Goal: Information Seeking & Learning: Check status

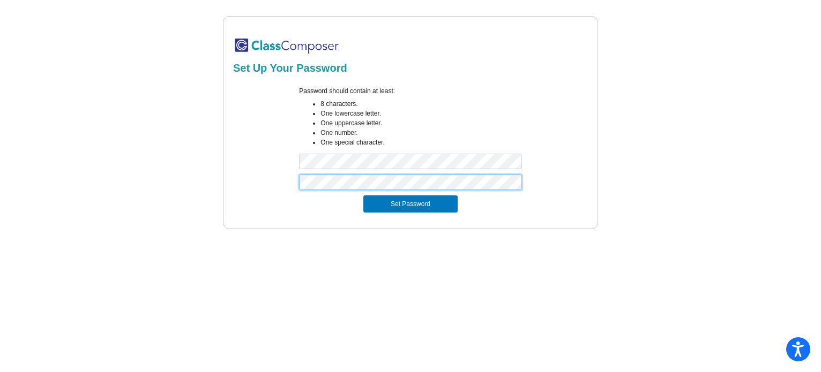
click at [363, 196] on button "Set Password" at bounding box center [410, 204] width 94 height 17
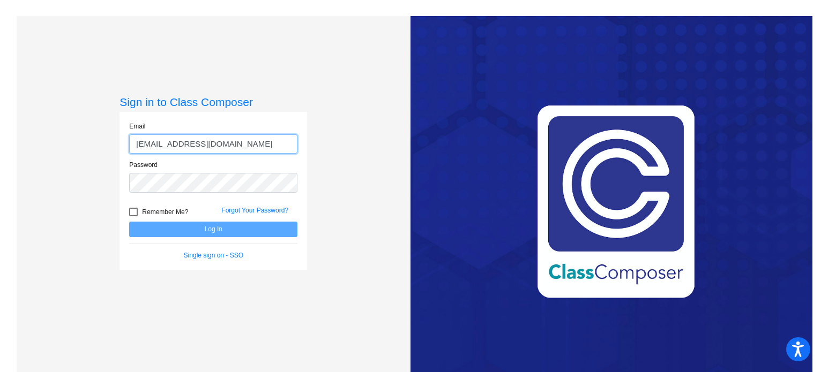
type input "[EMAIL_ADDRESS][DOMAIN_NAME]"
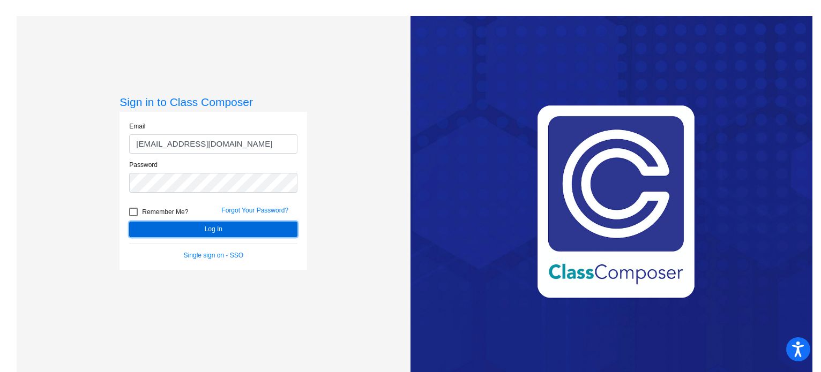
click at [258, 231] on button "Log In" at bounding box center [213, 230] width 168 height 16
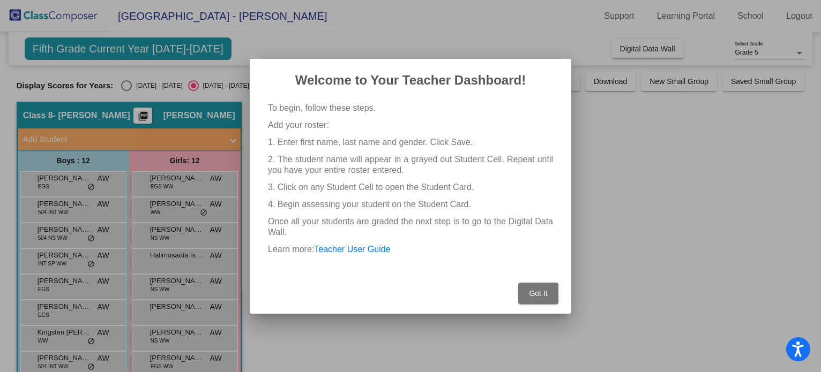
click at [522, 297] on button "Got It" at bounding box center [538, 293] width 40 height 21
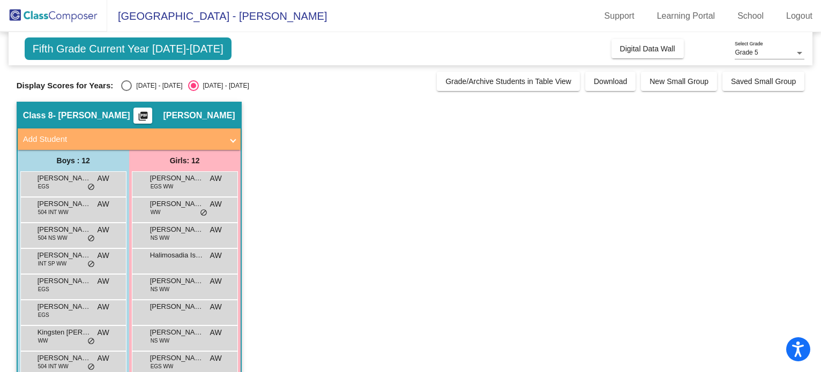
click at [186, 17] on span "[GEOGRAPHIC_DATA] - [PERSON_NAME]" at bounding box center [217, 16] width 220 height 17
click at [150, 54] on span "Fifth Grade Current Year [DATE]-[DATE]" at bounding box center [128, 49] width 207 height 23
click at [89, 51] on span "Fifth Grade Current Year [DATE]-[DATE]" at bounding box center [128, 49] width 207 height 23
click at [64, 83] on span "Display Scores for Years:" at bounding box center [65, 86] width 97 height 10
click at [122, 90] on div "Select an option" at bounding box center [126, 85] width 11 height 11
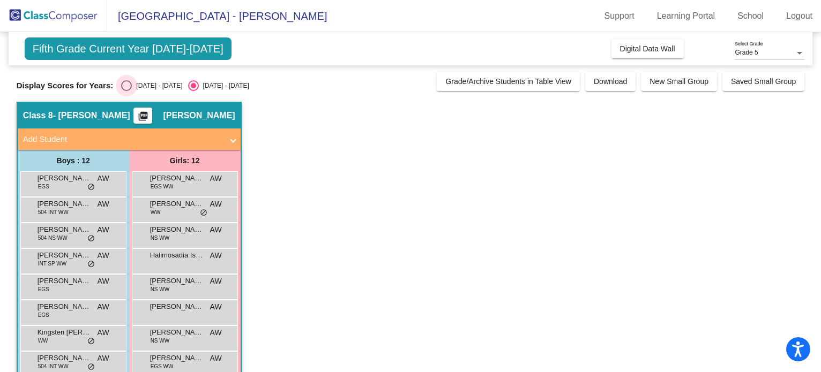
click at [126, 91] on input "[DATE] - [DATE]" at bounding box center [126, 91] width 1 height 1
radio input "true"
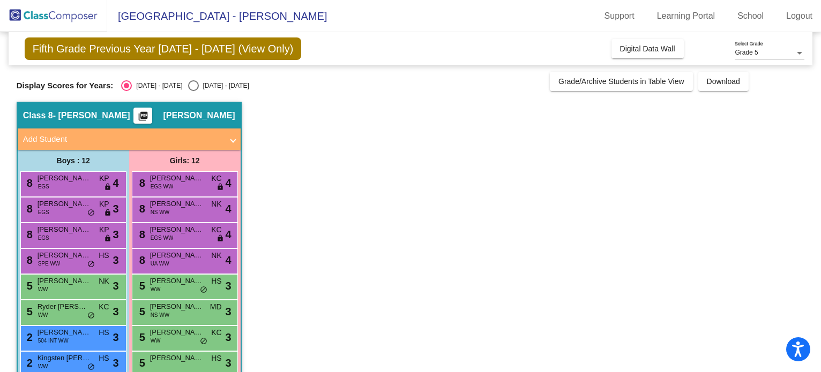
click at [228, 139] on span "Add Student" at bounding box center [127, 139] width 208 height 12
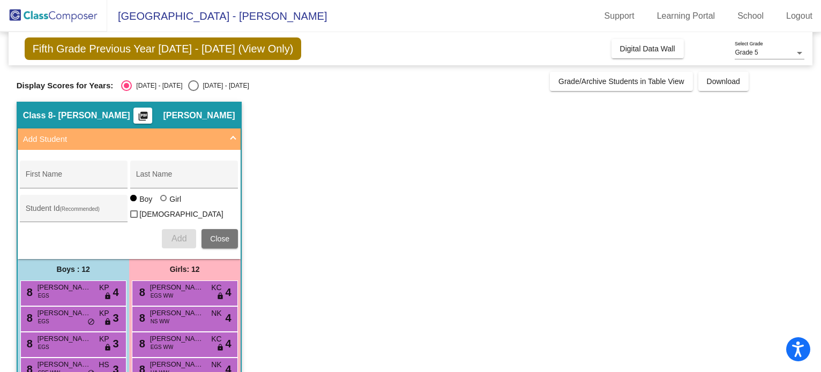
click at [234, 139] on span at bounding box center [233, 139] width 4 height 12
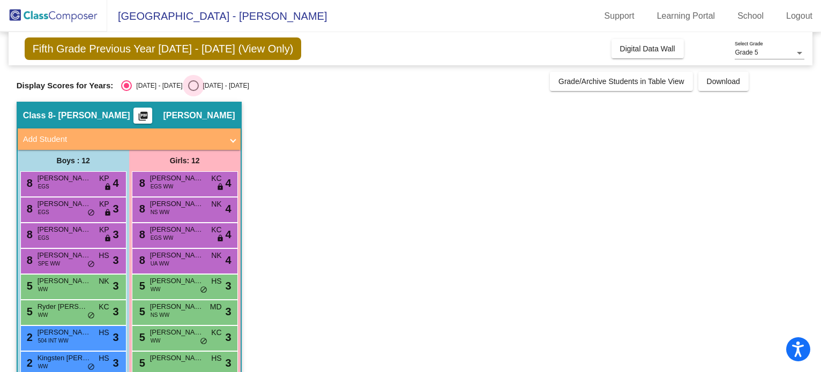
click at [188, 81] on div "Select an option" at bounding box center [193, 85] width 11 height 11
click at [193, 91] on input "[DATE] - [DATE]" at bounding box center [193, 91] width 1 height 1
radio input "true"
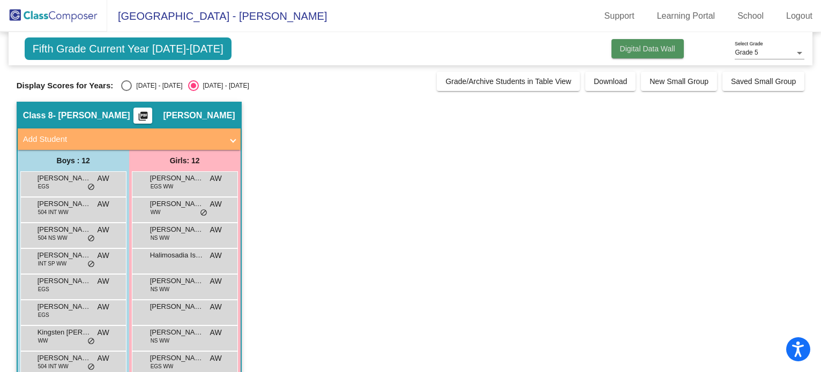
click at [657, 48] on span "Digital Data Wall" at bounding box center [647, 48] width 55 height 9
click at [788, 58] on div "Grade 5 Select Grade" at bounding box center [770, 50] width 70 height 18
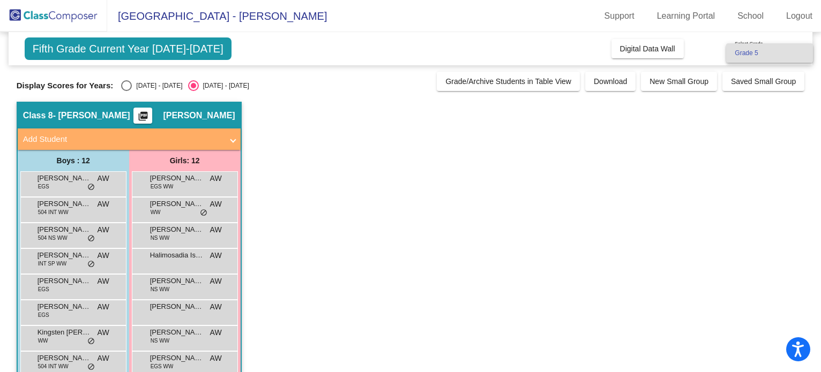
click at [656, 173] on div at bounding box center [410, 186] width 821 height 372
click at [755, 12] on link "School" at bounding box center [750, 16] width 43 height 17
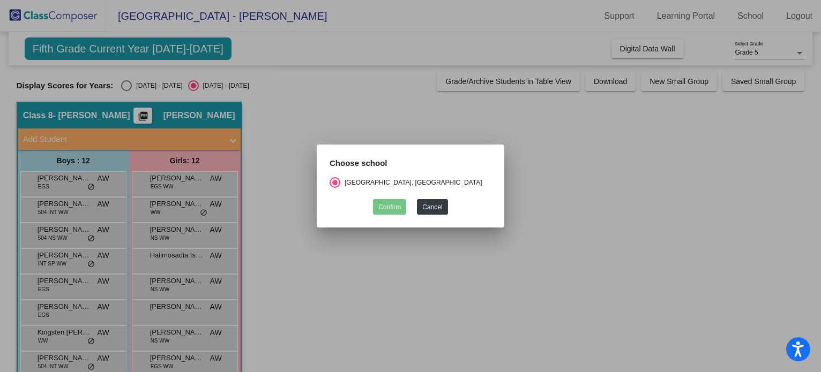
click at [457, 259] on div at bounding box center [410, 186] width 821 height 372
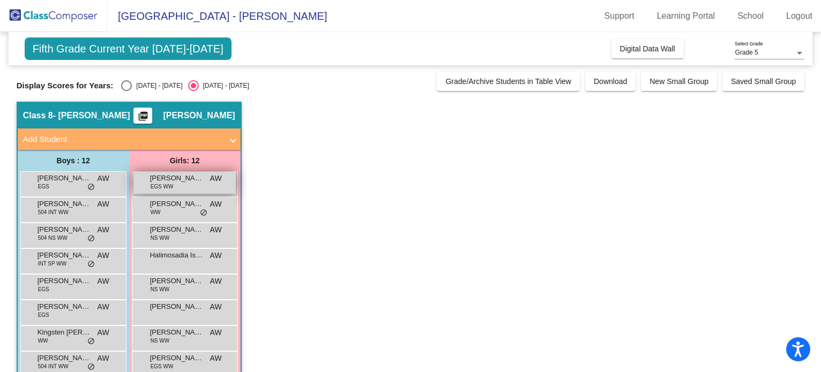
click at [186, 182] on span "[PERSON_NAME]" at bounding box center [177, 178] width 54 height 11
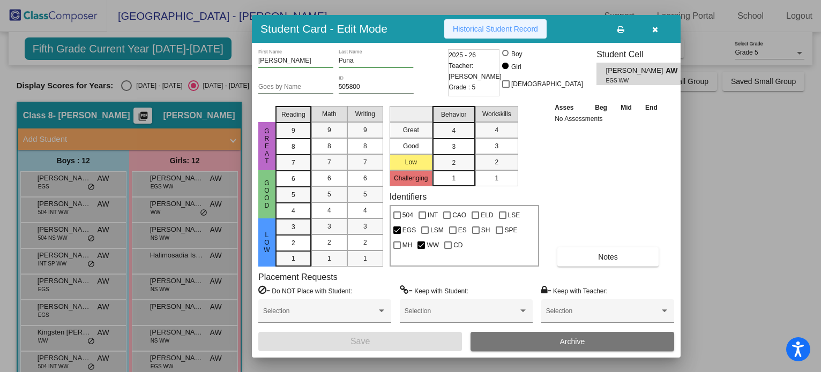
click at [532, 25] on span "Historical Student Record" at bounding box center [495, 29] width 85 height 9
click at [657, 33] on button "button" at bounding box center [655, 28] width 34 height 19
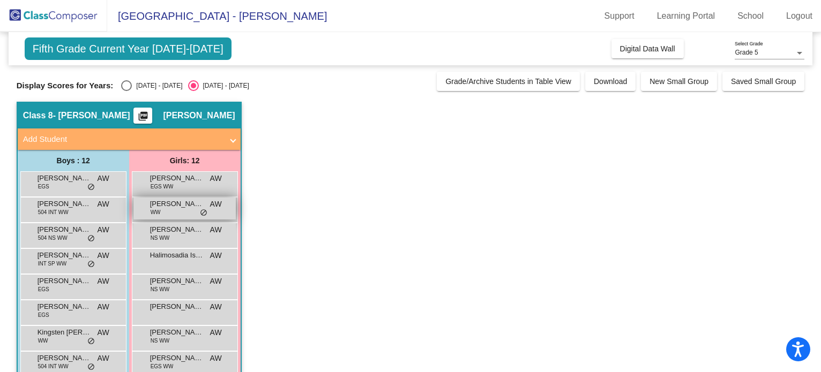
click at [163, 205] on span "[PERSON_NAME]" at bounding box center [177, 204] width 54 height 11
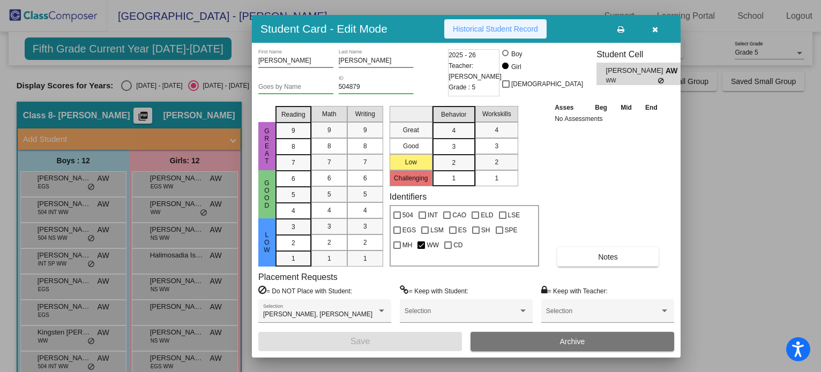
click at [497, 26] on span "Historical Student Record" at bounding box center [495, 29] width 85 height 9
click at [660, 27] on button "button" at bounding box center [655, 28] width 34 height 19
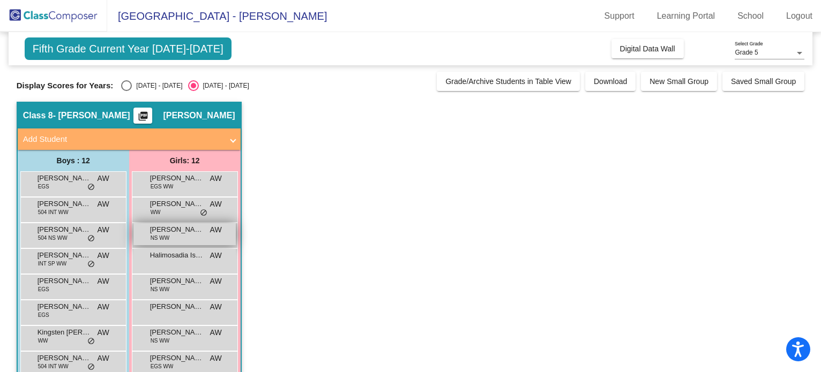
click at [154, 234] on span "NS WW" at bounding box center [160, 238] width 19 height 8
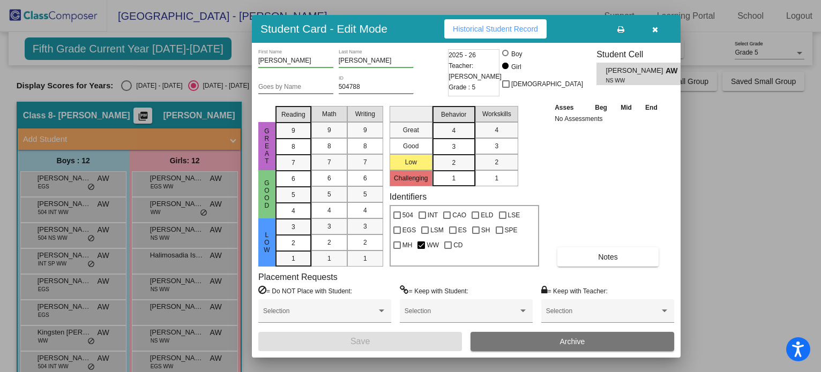
click at [484, 25] on span "Historical Student Record" at bounding box center [495, 29] width 85 height 9
click at [655, 29] on icon "button" at bounding box center [655, 30] width 6 height 8
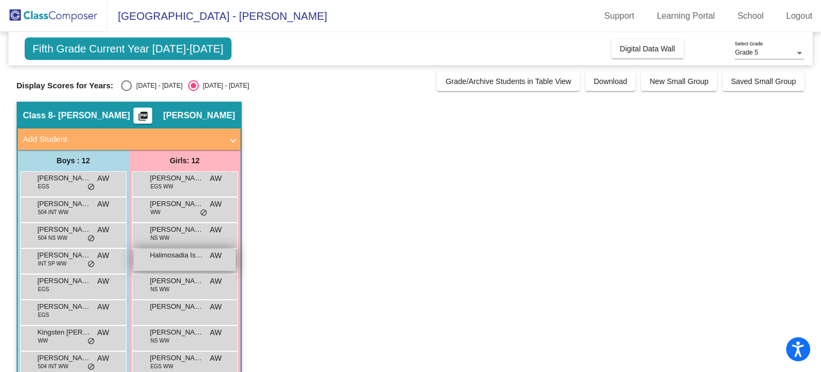
click at [177, 255] on span "Halimosadia Isack" at bounding box center [177, 255] width 54 height 11
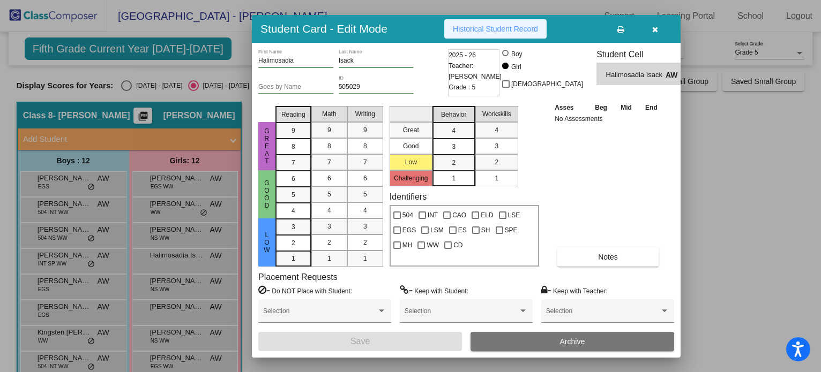
click at [496, 30] on span "Historical Student Record" at bounding box center [495, 29] width 85 height 9
click at [665, 32] on button "button" at bounding box center [655, 28] width 34 height 19
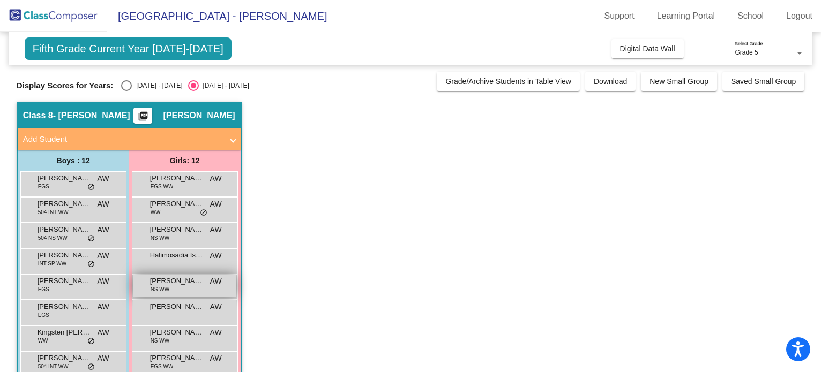
click at [159, 295] on div "[PERSON_NAME] NS WW AW lock do_not_disturb_alt" at bounding box center [184, 286] width 102 height 22
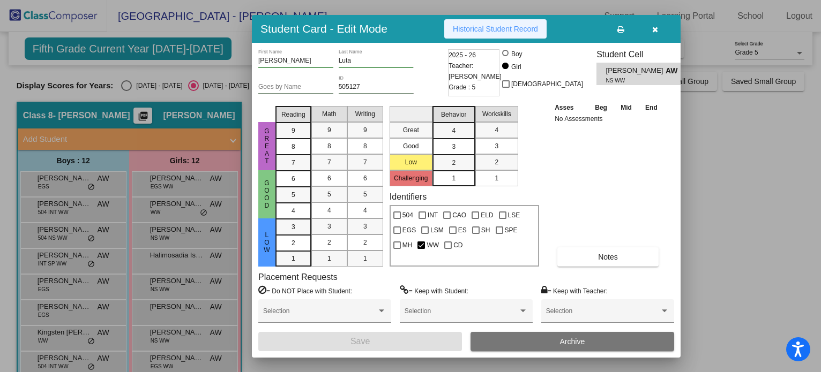
click at [489, 27] on span "Historical Student Record" at bounding box center [495, 29] width 85 height 9
click at [662, 29] on button "button" at bounding box center [655, 28] width 34 height 19
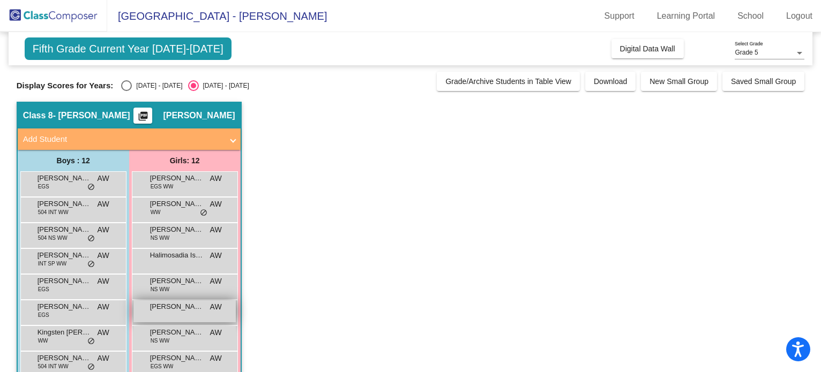
click at [172, 312] on div "[PERSON_NAME] AW lock do_not_disturb_alt" at bounding box center [184, 312] width 102 height 22
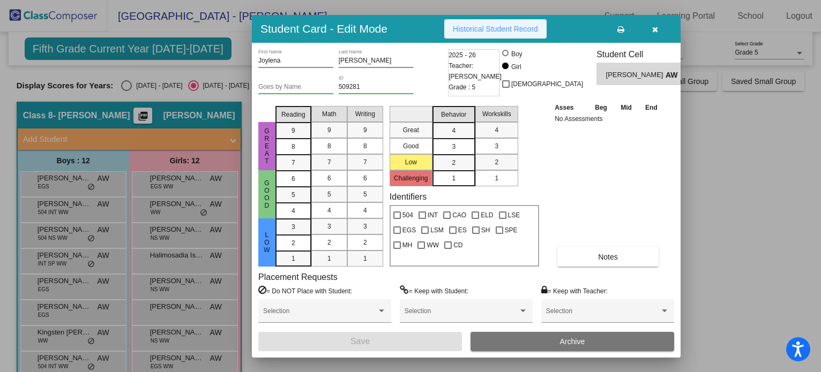
click at [517, 33] on button "Historical Student Record" at bounding box center [495, 28] width 102 height 19
click at [651, 38] on button "button" at bounding box center [655, 28] width 34 height 19
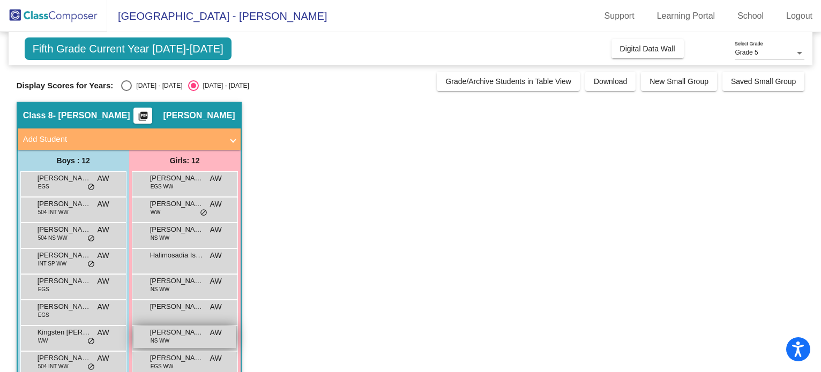
click at [186, 332] on span "[PERSON_NAME]" at bounding box center [177, 332] width 54 height 11
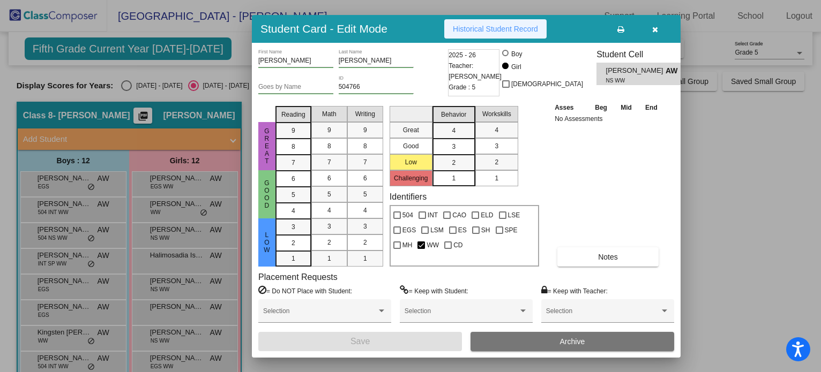
click at [498, 27] on span "Historical Student Record" at bounding box center [495, 29] width 85 height 9
click at [650, 31] on button "button" at bounding box center [655, 28] width 34 height 19
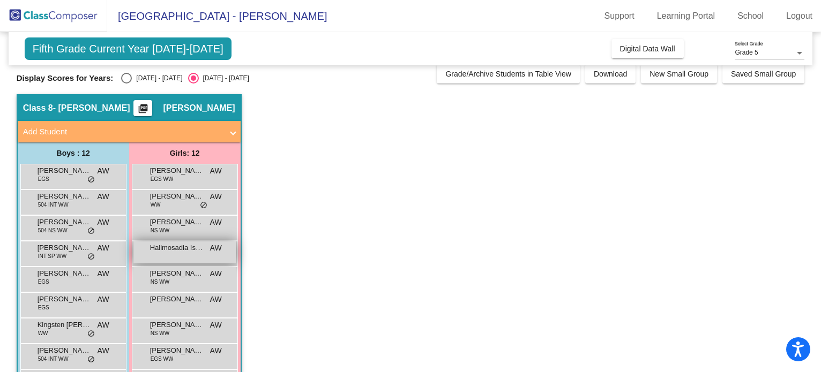
scroll to position [124, 0]
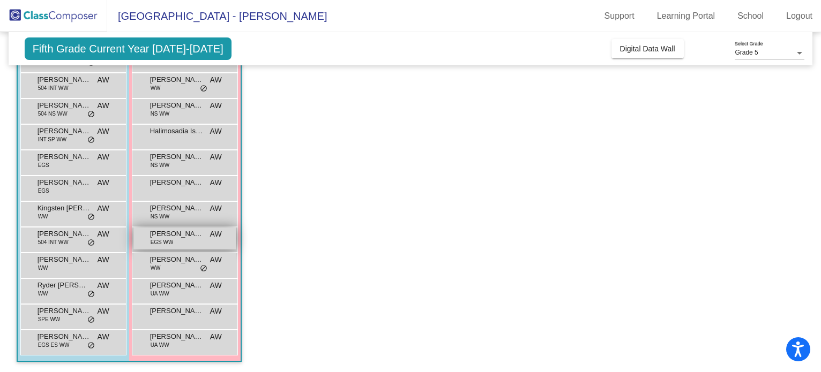
click at [182, 235] on span "[PERSON_NAME]" at bounding box center [177, 234] width 54 height 11
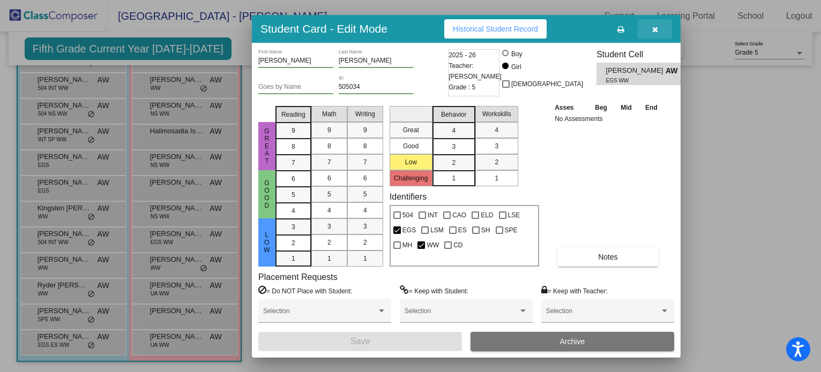
click at [662, 22] on button "button" at bounding box center [655, 28] width 34 height 19
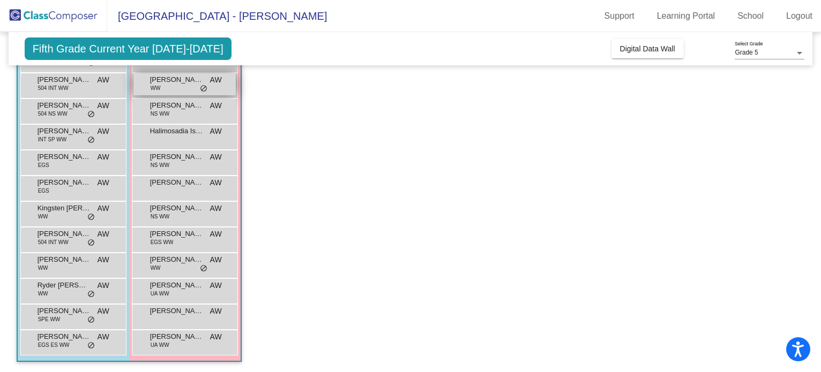
click at [161, 81] on span "[PERSON_NAME]" at bounding box center [177, 79] width 54 height 11
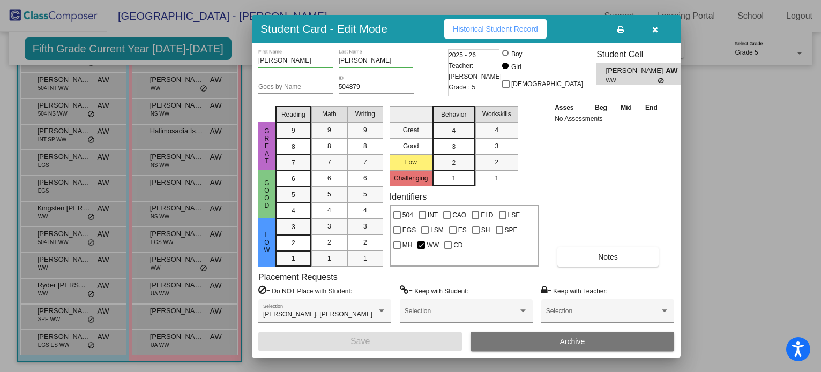
click at [652, 31] on icon "button" at bounding box center [655, 30] width 6 height 8
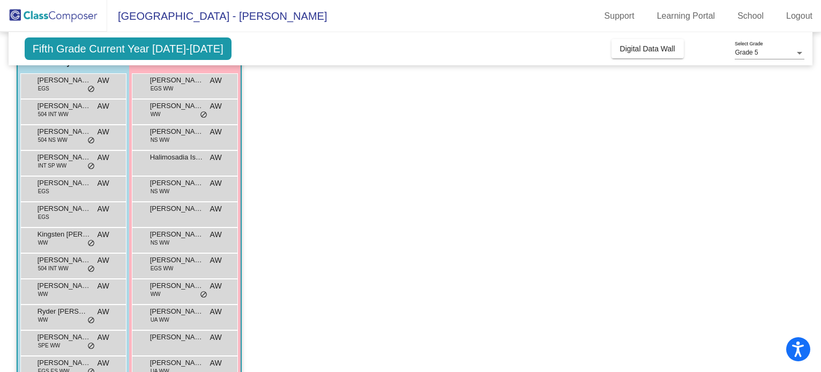
scroll to position [118, 0]
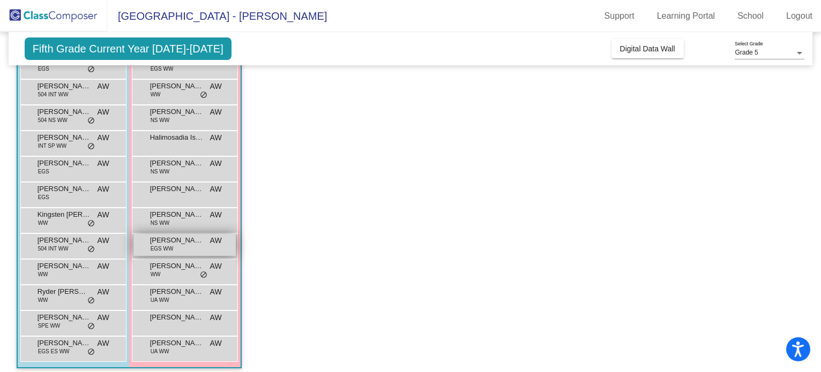
click at [177, 252] on div "[PERSON_NAME] EGS WW AW lock do_not_disturb_alt" at bounding box center [184, 245] width 102 height 22
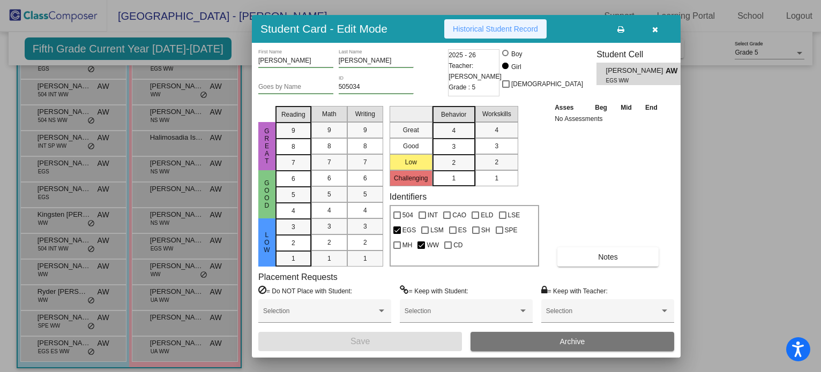
click at [493, 28] on span "Historical Student Record" at bounding box center [495, 29] width 85 height 9
click at [656, 28] on icon "button" at bounding box center [655, 30] width 6 height 8
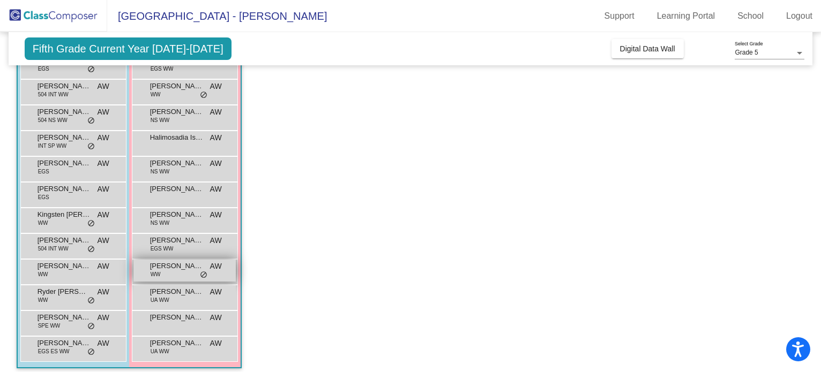
click at [171, 274] on div "[PERSON_NAME] WW AW lock do_not_disturb_alt" at bounding box center [184, 271] width 102 height 22
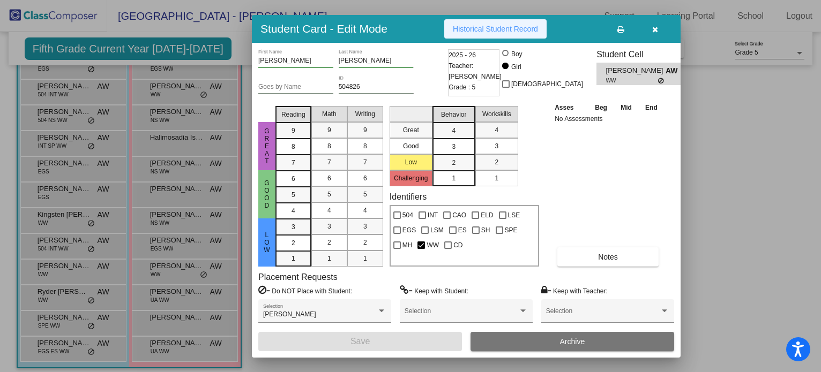
click at [496, 31] on span "Historical Student Record" at bounding box center [495, 29] width 85 height 9
click at [658, 29] on icon "button" at bounding box center [655, 30] width 6 height 8
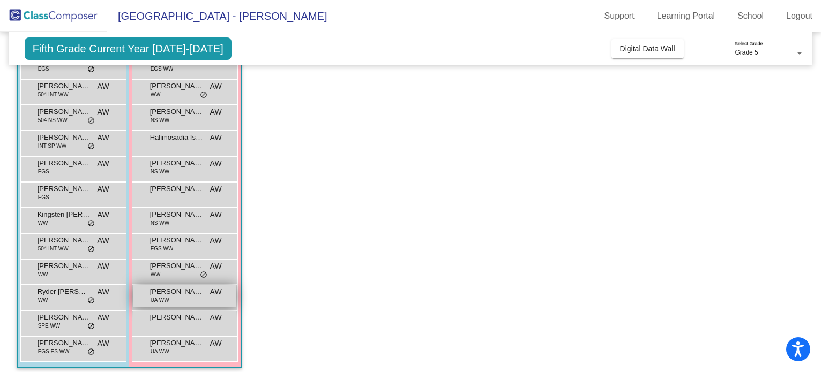
click at [181, 300] on div "[PERSON_NAME] UA WW AW lock do_not_disturb_alt" at bounding box center [184, 297] width 102 height 22
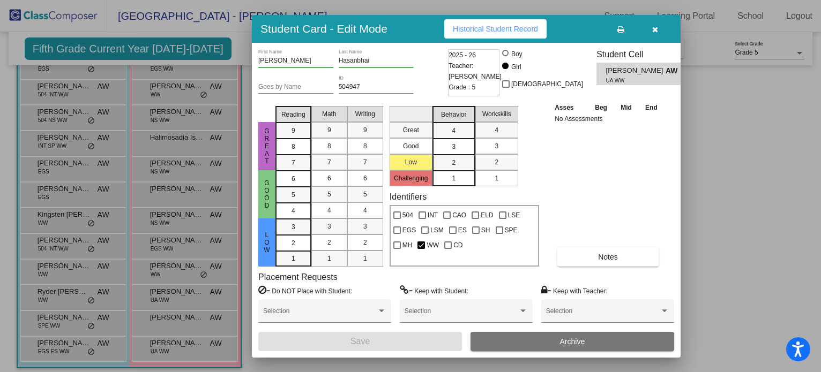
click at [515, 32] on span "Historical Student Record" at bounding box center [495, 29] width 85 height 9
click at [661, 28] on button "button" at bounding box center [655, 28] width 34 height 19
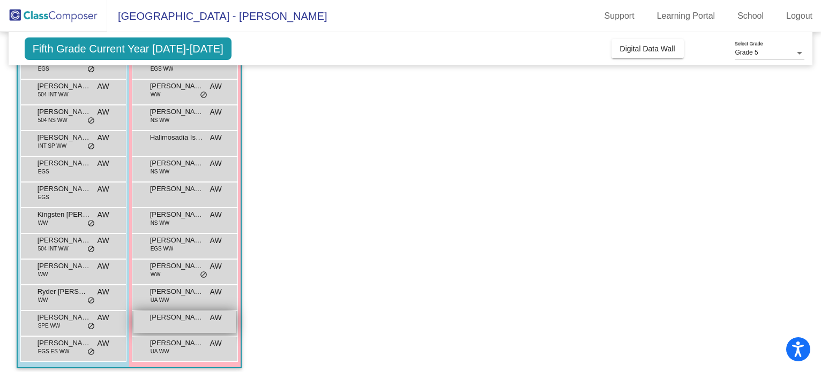
click at [187, 327] on div "[PERSON_NAME] AW lock do_not_disturb_alt" at bounding box center [184, 322] width 102 height 22
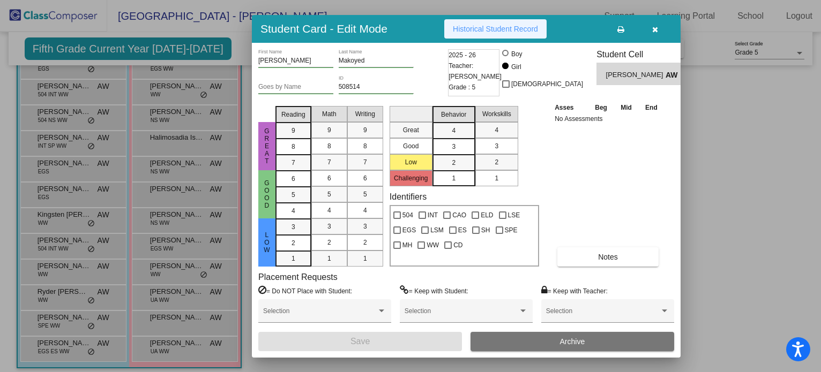
click at [480, 36] on button "Historical Student Record" at bounding box center [495, 28] width 102 height 19
click at [660, 29] on button "button" at bounding box center [655, 28] width 34 height 19
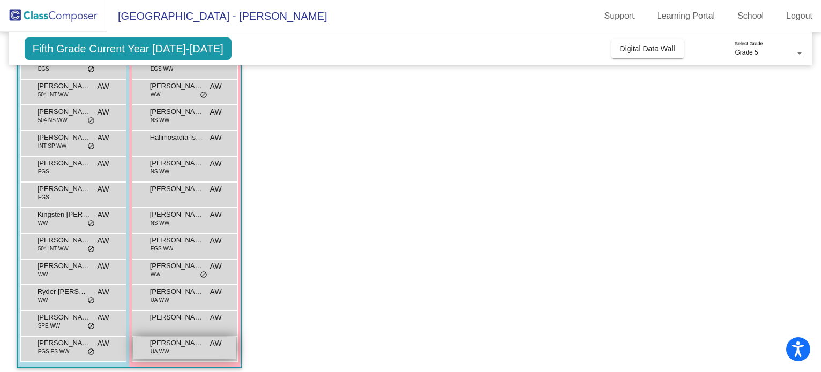
click at [182, 351] on div "[PERSON_NAME] UA WW AW lock do_not_disturb_alt" at bounding box center [184, 348] width 102 height 22
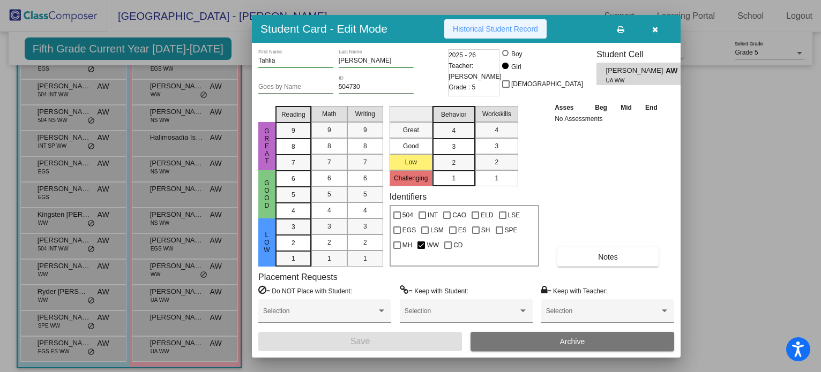
click at [504, 23] on button "Historical Student Record" at bounding box center [495, 28] width 102 height 19
click at [650, 30] on button "button" at bounding box center [655, 28] width 34 height 19
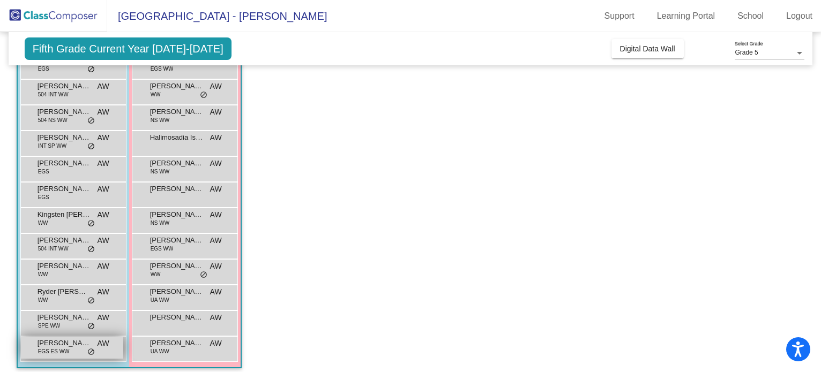
click at [51, 349] on span "EGS ES WW" at bounding box center [54, 352] width 32 height 8
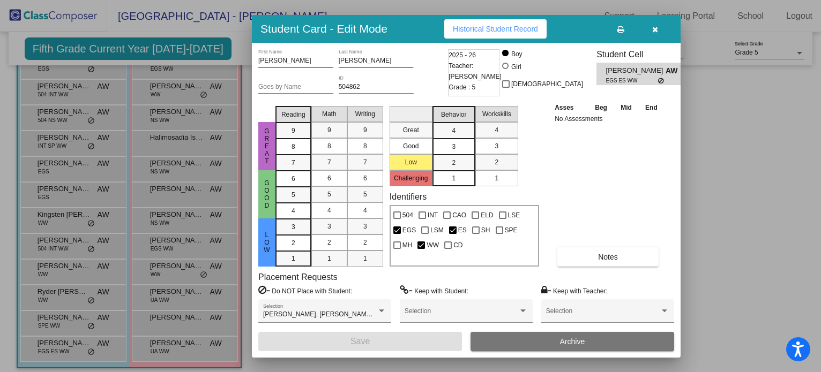
click at [476, 33] on span "Historical Student Record" at bounding box center [495, 29] width 85 height 9
click at [659, 28] on button "button" at bounding box center [655, 28] width 34 height 19
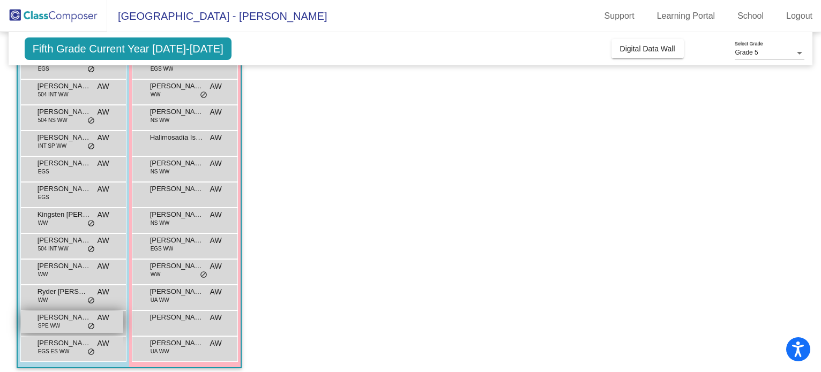
click at [48, 330] on span "SPE WW" at bounding box center [49, 326] width 23 height 8
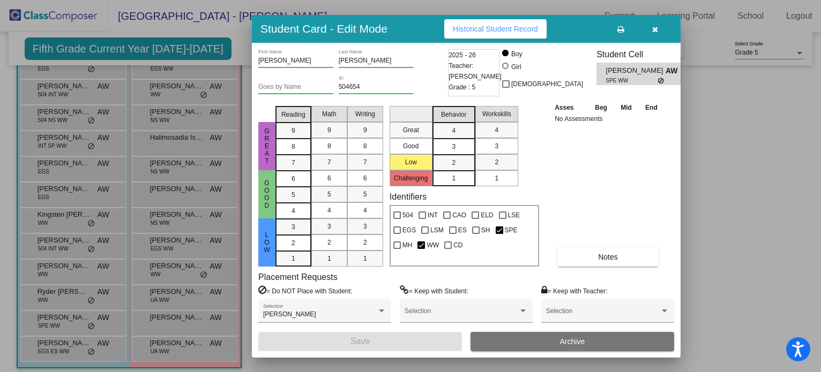
click at [503, 33] on button "Historical Student Record" at bounding box center [495, 28] width 102 height 19
click at [654, 27] on icon "button" at bounding box center [655, 30] width 6 height 8
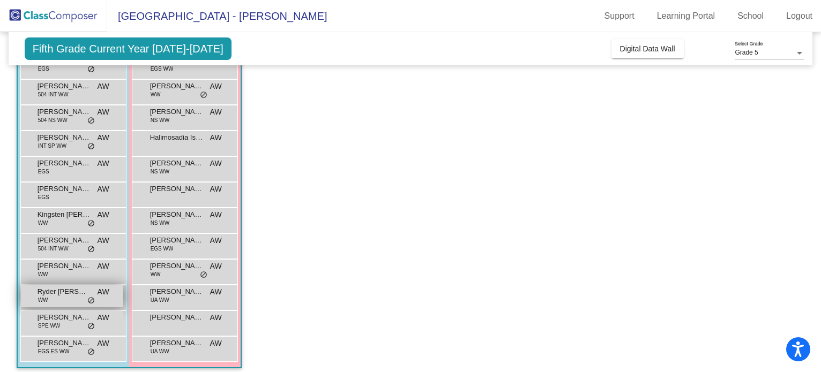
click at [71, 291] on span "Ryder [PERSON_NAME]" at bounding box center [65, 292] width 54 height 11
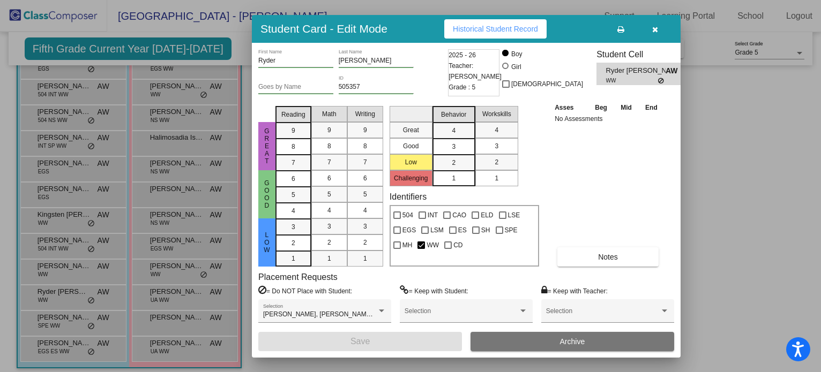
click at [480, 34] on button "Historical Student Record" at bounding box center [495, 28] width 102 height 19
click at [660, 29] on button "button" at bounding box center [655, 28] width 34 height 19
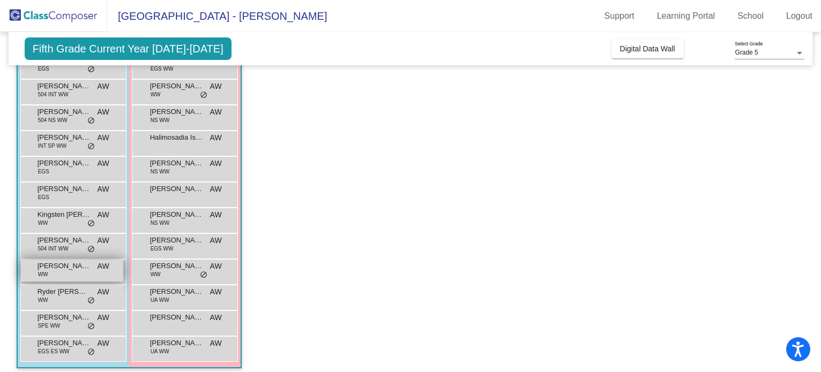
click at [47, 277] on span "WW" at bounding box center [43, 275] width 10 height 8
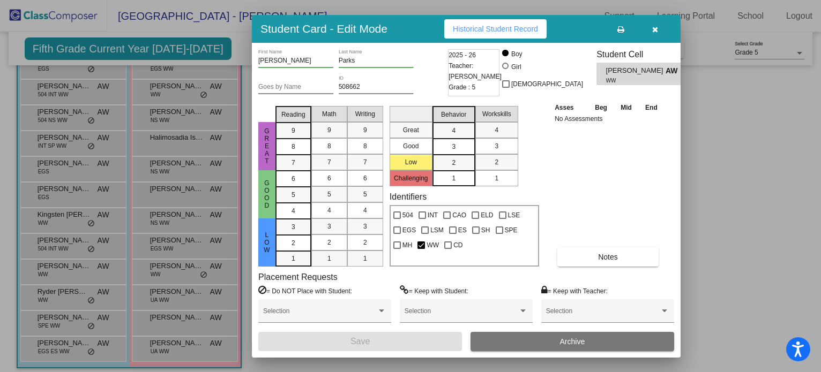
click at [461, 29] on span "Historical Student Record" at bounding box center [495, 29] width 85 height 9
click at [652, 35] on button "button" at bounding box center [655, 28] width 34 height 19
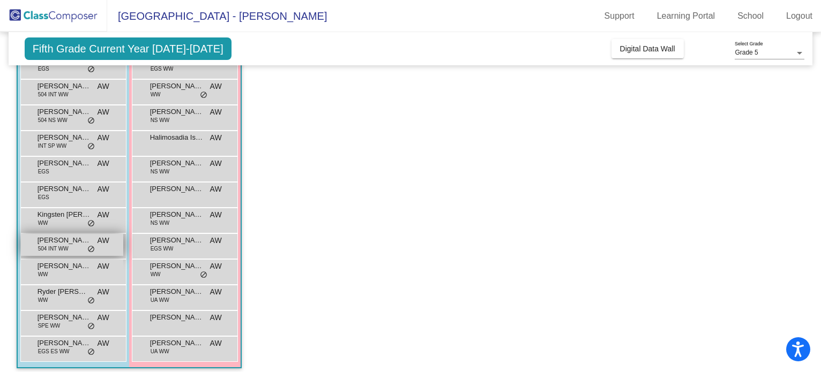
click at [56, 248] on span "504 INT WW" at bounding box center [53, 249] width 31 height 8
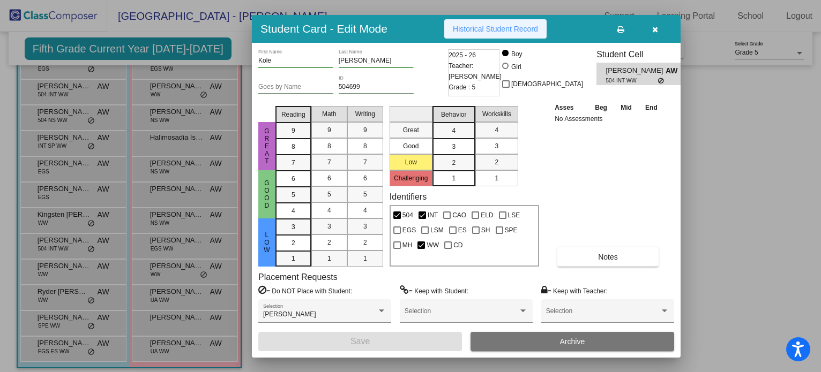
click at [487, 28] on span "Historical Student Record" at bounding box center [495, 29] width 85 height 9
click at [660, 29] on button "button" at bounding box center [655, 28] width 34 height 19
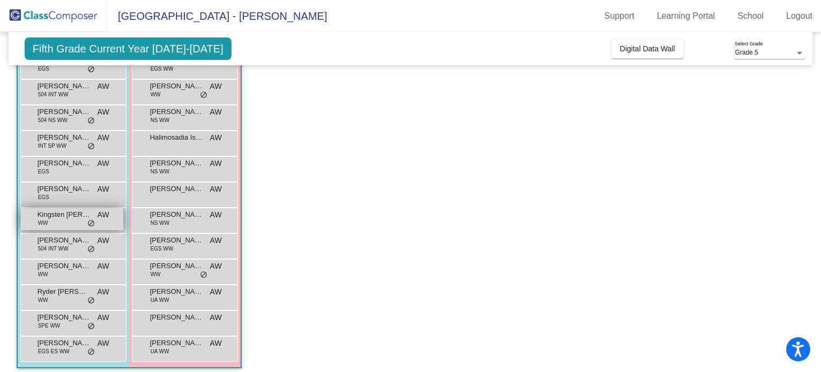
click at [54, 222] on div "Kingsten [PERSON_NAME] AW lock do_not_disturb_alt" at bounding box center [72, 219] width 102 height 22
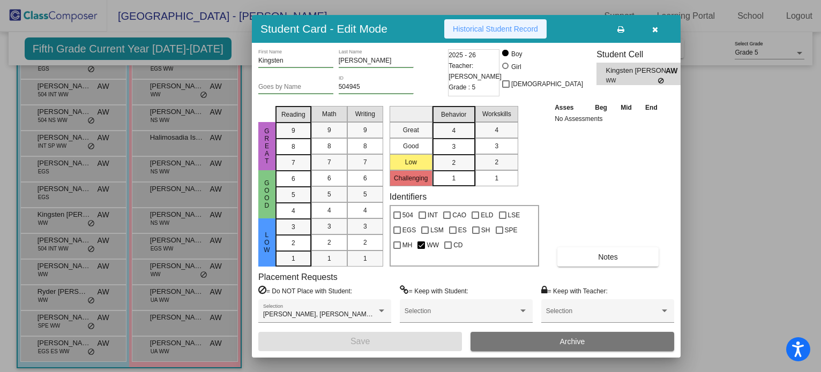
click at [499, 29] on span "Historical Student Record" at bounding box center [495, 29] width 85 height 9
click at [662, 26] on button "button" at bounding box center [655, 28] width 34 height 19
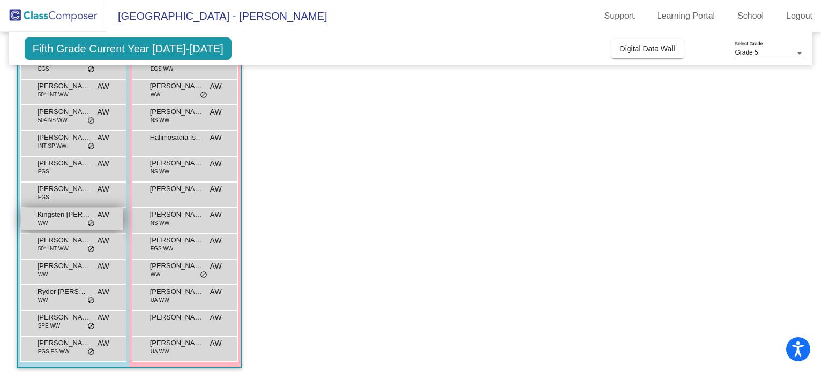
click at [68, 223] on div "Kingsten [PERSON_NAME] AW lock do_not_disturb_alt" at bounding box center [72, 219] width 102 height 22
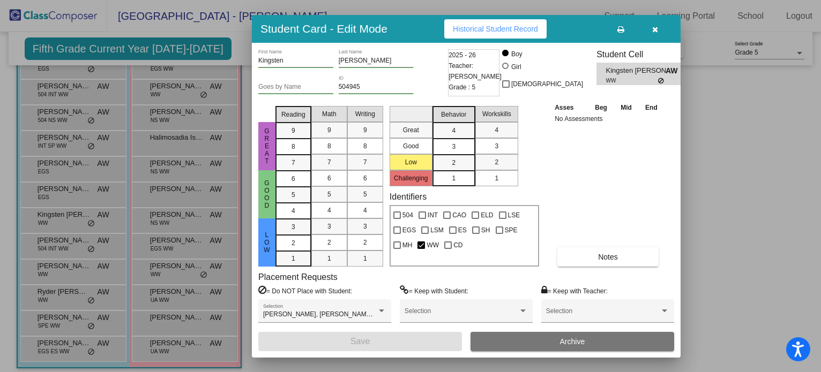
click at [494, 28] on span "Historical Student Record" at bounding box center [495, 29] width 85 height 9
click at [661, 27] on button "button" at bounding box center [655, 28] width 34 height 19
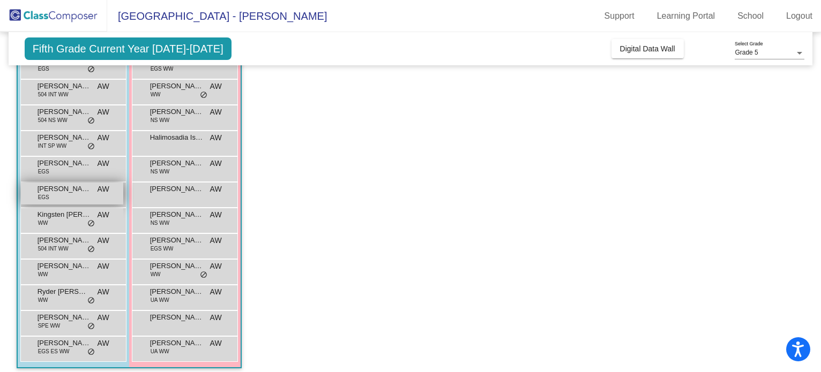
click at [57, 191] on span "[PERSON_NAME]" at bounding box center [65, 189] width 54 height 11
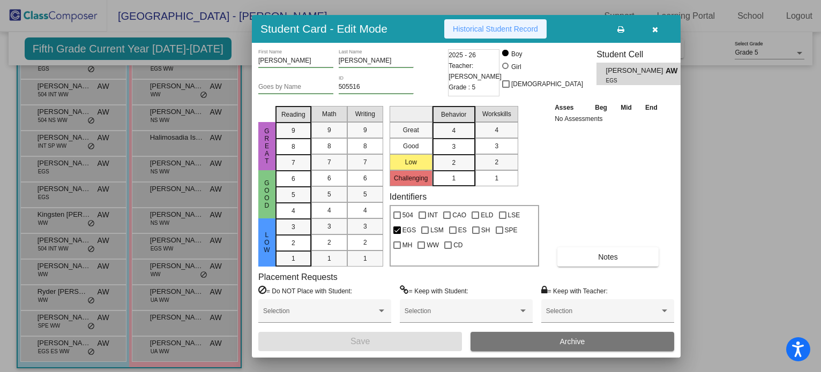
click at [499, 33] on button "Historical Student Record" at bounding box center [495, 28] width 102 height 19
click at [661, 30] on button "button" at bounding box center [655, 28] width 34 height 19
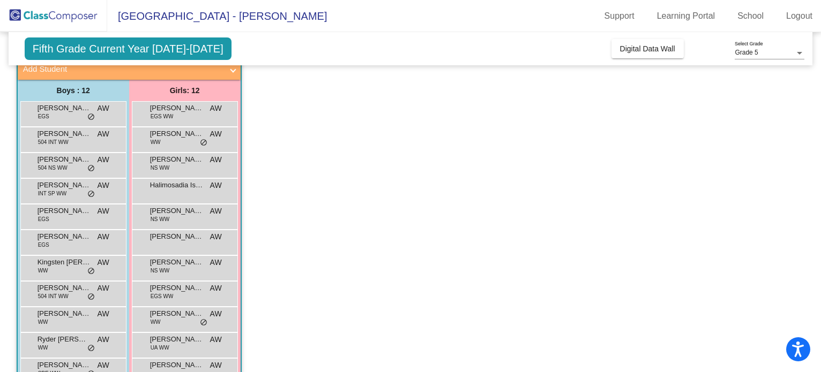
scroll to position [71, 0]
click at [56, 213] on span "[PERSON_NAME]" at bounding box center [65, 210] width 54 height 11
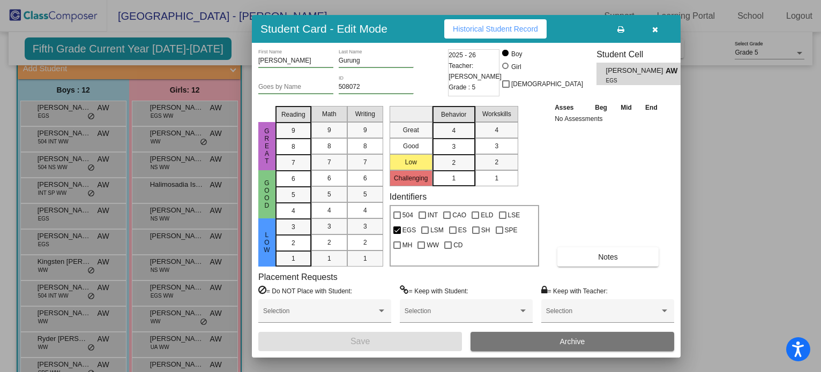
click at [467, 26] on span "Historical Student Record" at bounding box center [495, 29] width 85 height 9
click at [660, 33] on button "button" at bounding box center [655, 28] width 34 height 19
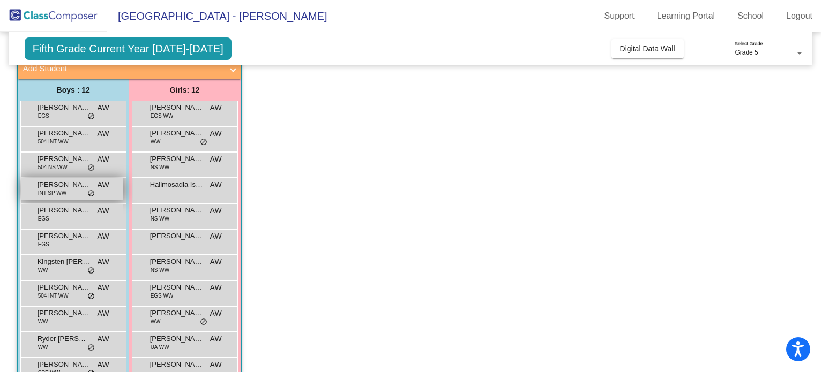
click at [62, 188] on span "[PERSON_NAME]" at bounding box center [65, 185] width 54 height 11
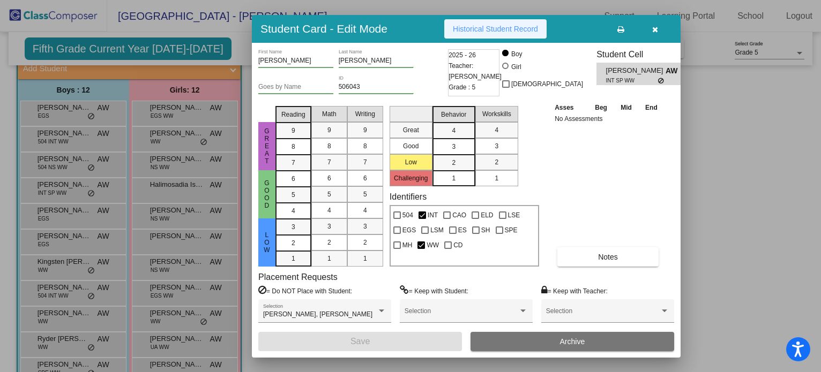
click at [458, 38] on button "Historical Student Record" at bounding box center [495, 28] width 102 height 19
click at [654, 32] on icon "button" at bounding box center [655, 30] width 6 height 8
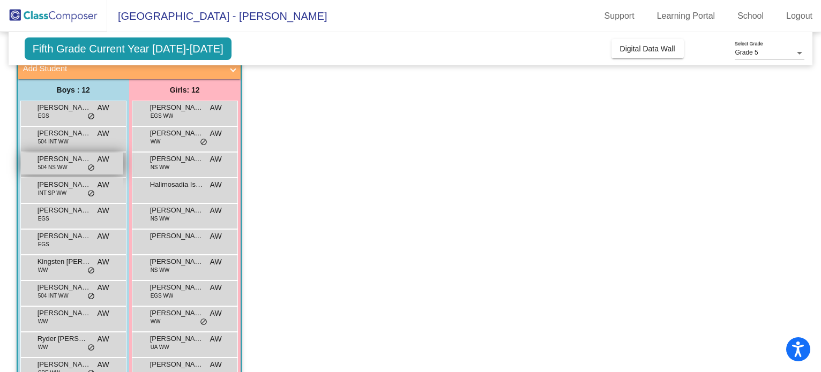
click at [73, 165] on div "[PERSON_NAME] 504 NS WW AW lock do_not_disturb_alt" at bounding box center [72, 164] width 102 height 22
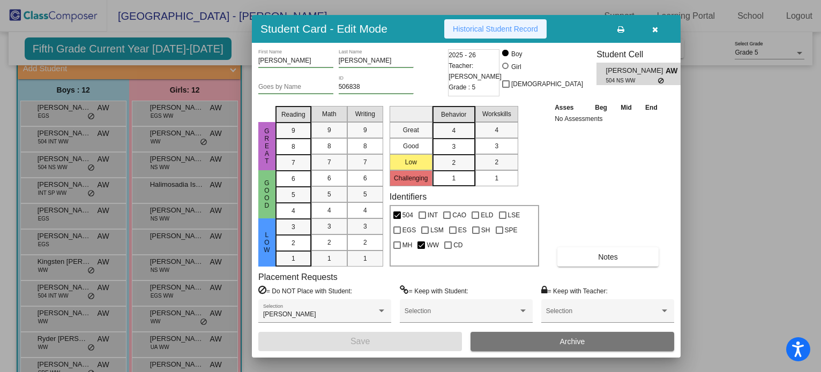
click at [464, 36] on button "Historical Student Record" at bounding box center [495, 28] width 102 height 19
click at [655, 34] on button "button" at bounding box center [655, 28] width 34 height 19
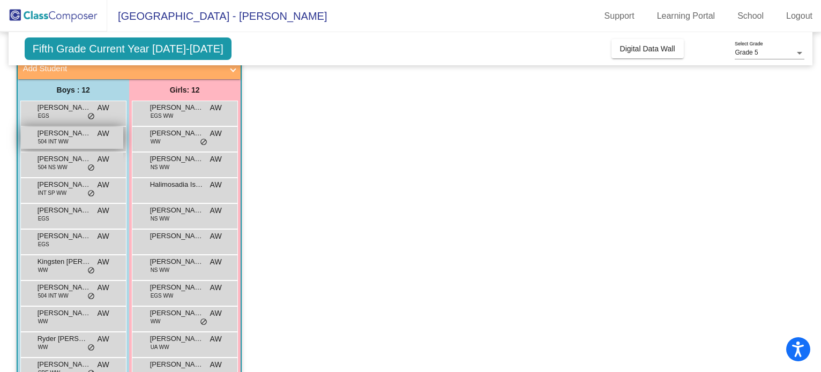
click at [84, 140] on div "[PERSON_NAME] 504 INT WW AW lock do_not_disturb_alt" at bounding box center [72, 138] width 102 height 22
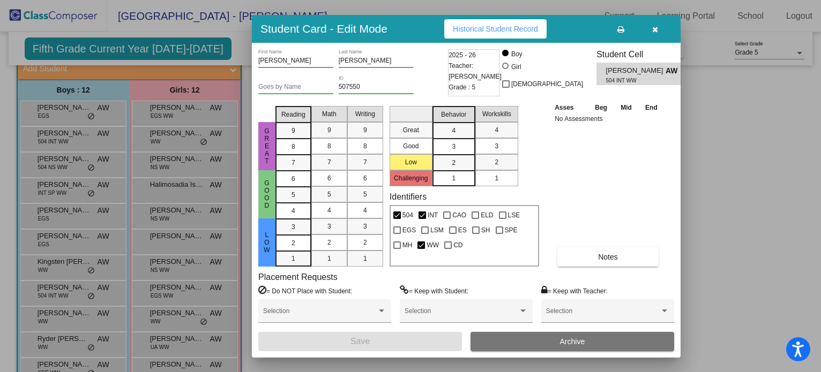
click at [512, 27] on span "Historical Student Record" at bounding box center [495, 29] width 85 height 9
click at [658, 29] on button "button" at bounding box center [655, 28] width 34 height 19
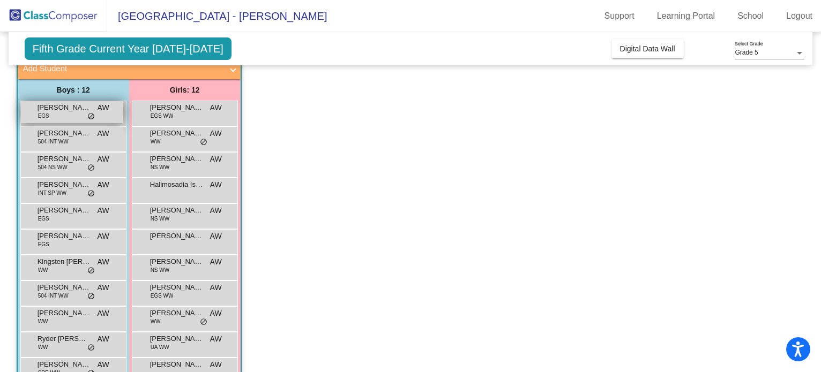
click at [61, 115] on div "[PERSON_NAME] EGS AW lock do_not_disturb_alt" at bounding box center [72, 112] width 102 height 22
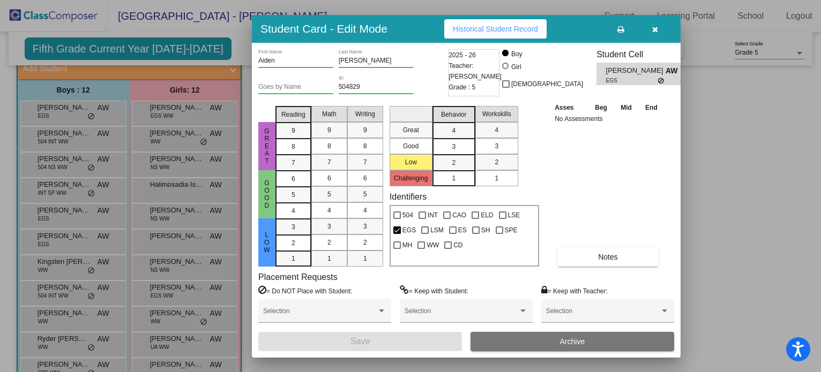
click at [512, 21] on button "Historical Student Record" at bounding box center [495, 28] width 102 height 19
click at [660, 30] on button "button" at bounding box center [655, 28] width 34 height 19
